Goal: Transaction & Acquisition: Purchase product/service

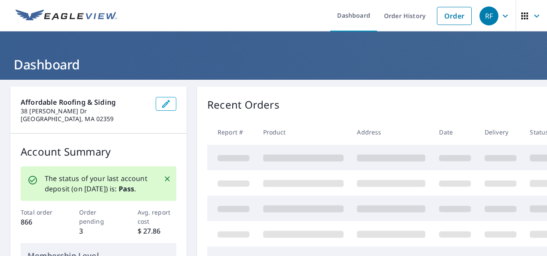
click at [427, 196] on td at bounding box center [391, 207] width 82 height 25
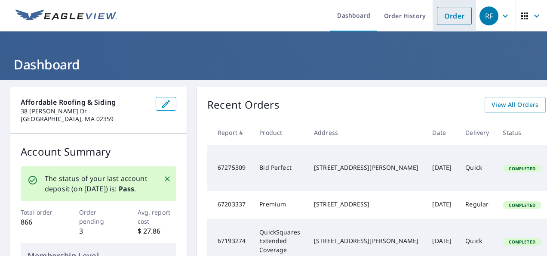
click at [440, 13] on link "Order" at bounding box center [454, 16] width 35 height 18
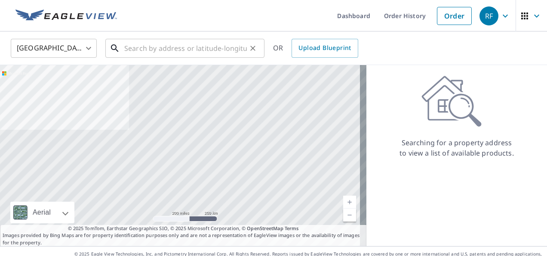
click at [138, 47] on input "text" at bounding box center [185, 48] width 123 height 24
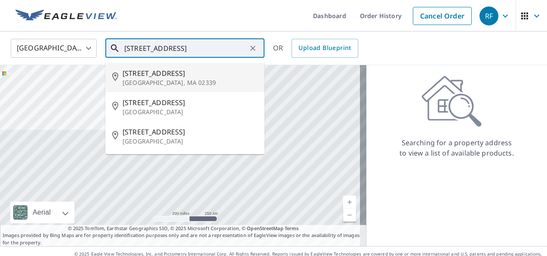
click at [140, 68] on span "[STREET_ADDRESS]" at bounding box center [190, 73] width 135 height 10
type input "[STREET_ADDRESS]"
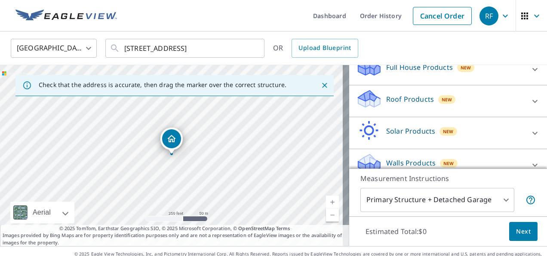
scroll to position [112, 0]
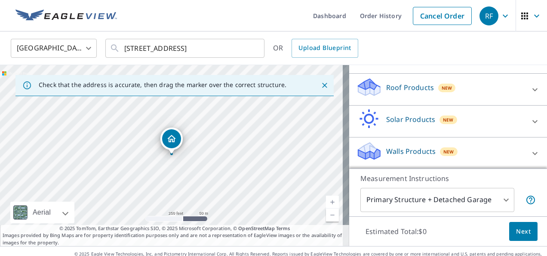
click at [407, 144] on div "Walls Products New" at bounding box center [440, 153] width 169 height 25
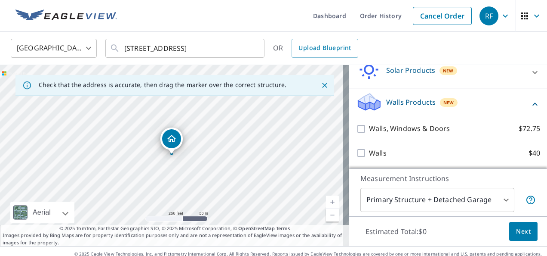
scroll to position [12, 0]
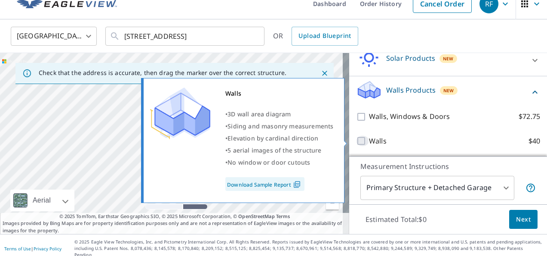
click at [356, 139] on input "Walls $40" at bounding box center [362, 140] width 13 height 10
checkbox input "true"
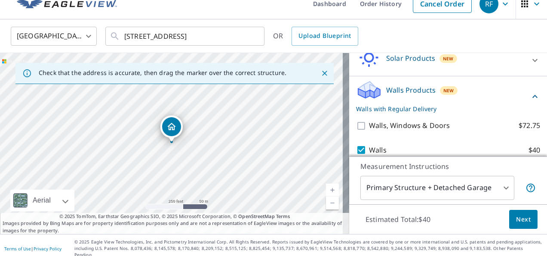
click at [516, 214] on span "Next" at bounding box center [523, 219] width 15 height 11
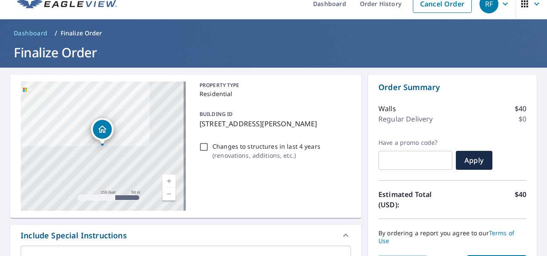
scroll to position [184, 0]
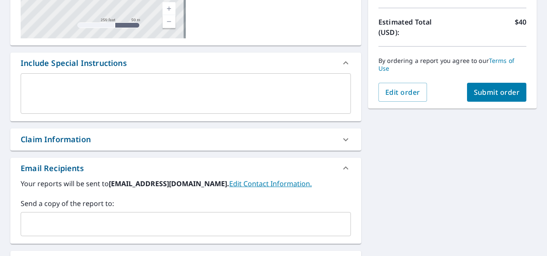
click at [485, 98] on button "Submit order" at bounding box center [497, 92] width 60 height 19
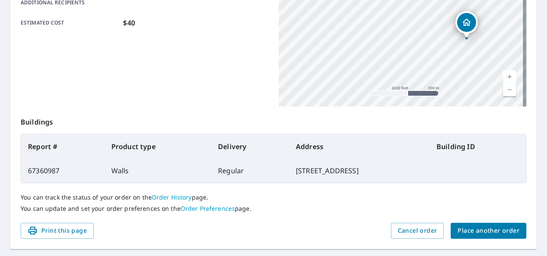
scroll to position [250, 0]
